Goal: Transaction & Acquisition: Book appointment/travel/reservation

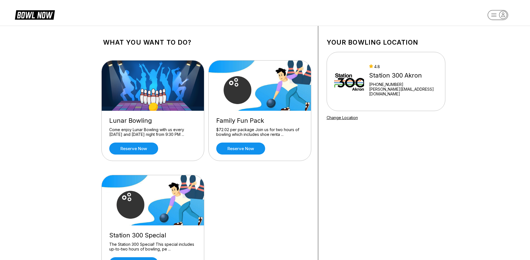
scroll to position [56, 0]
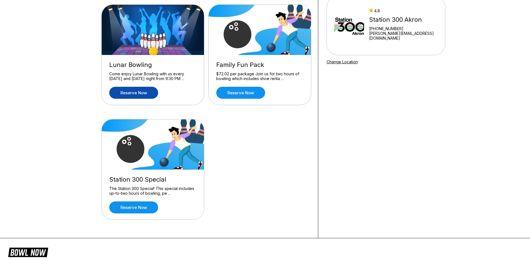
click at [132, 93] on link "Reserve now" at bounding box center [133, 93] width 49 height 12
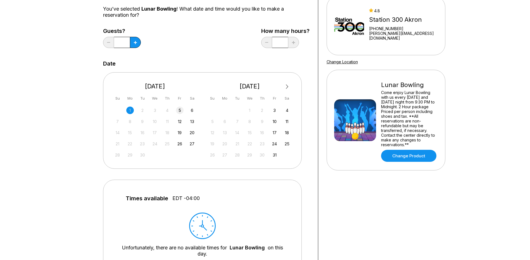
click at [182, 111] on div "5" at bounding box center [180, 111] width 8 height 8
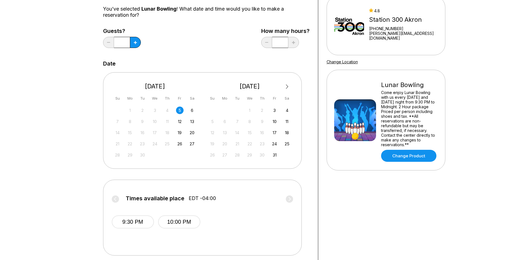
scroll to position [112, 0]
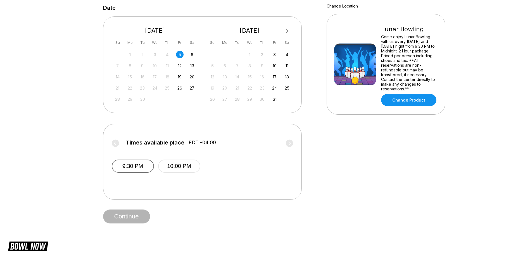
click at [129, 168] on button "9:30 PM" at bounding box center [133, 166] width 42 height 13
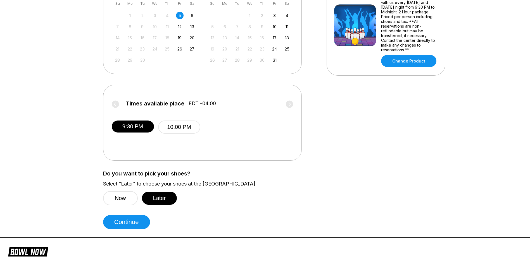
scroll to position [196, 0]
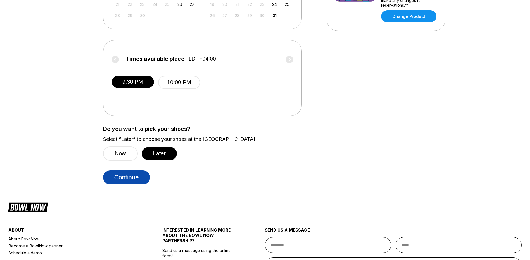
click at [128, 179] on button "Continue" at bounding box center [126, 178] width 47 height 14
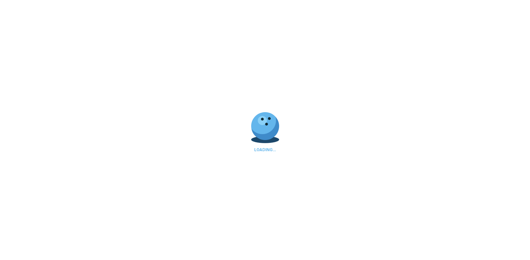
select select "**"
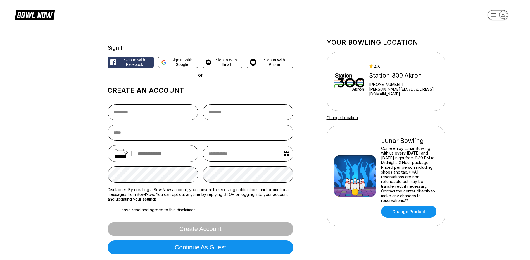
scroll to position [84, 0]
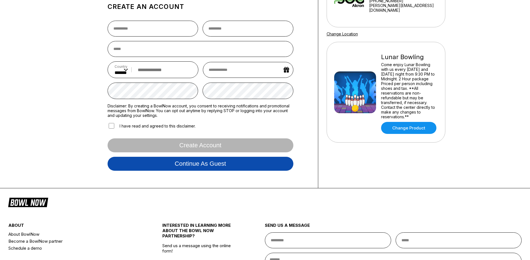
click at [207, 169] on button "Continue as guest" at bounding box center [201, 164] width 186 height 14
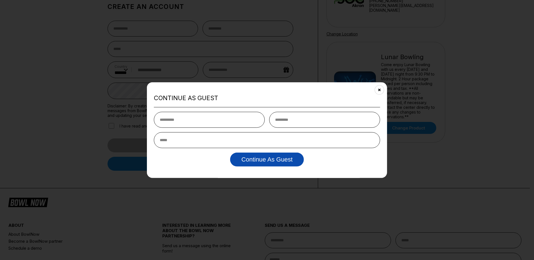
click at [280, 166] on button "Continue as Guest" at bounding box center [266, 160] width 73 height 14
click at [383, 93] on div "Continue as Guest Continue as Guest" at bounding box center [267, 130] width 240 height 96
click at [379, 91] on icon "Close" at bounding box center [380, 90] width 4 height 4
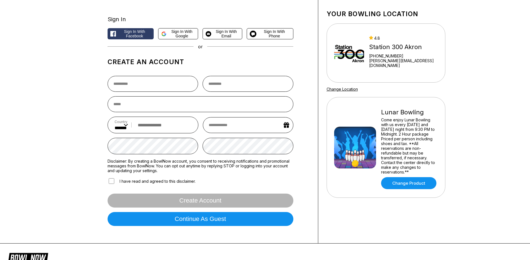
scroll to position [0, 0]
